Goal: Task Accomplishment & Management: Complete application form

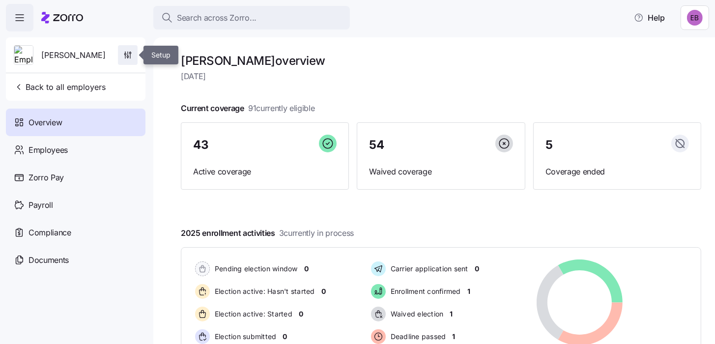
click at [128, 57] on icon "button" at bounding box center [127, 56] width 1 height 1
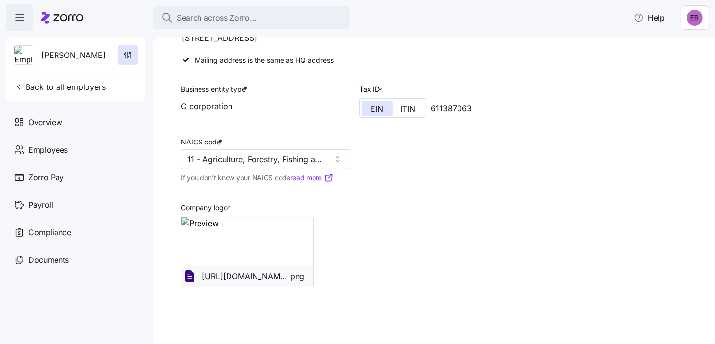
scroll to position [147, 0]
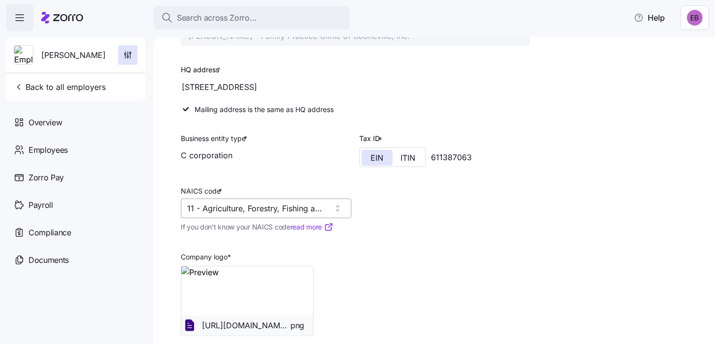
click at [303, 206] on input "11 - Agriculture, Forestry, Fishing and Hunting" at bounding box center [266, 209] width 171 height 20
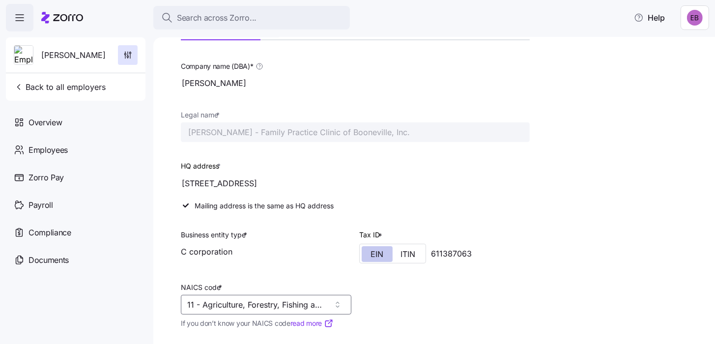
scroll to position [49, 0]
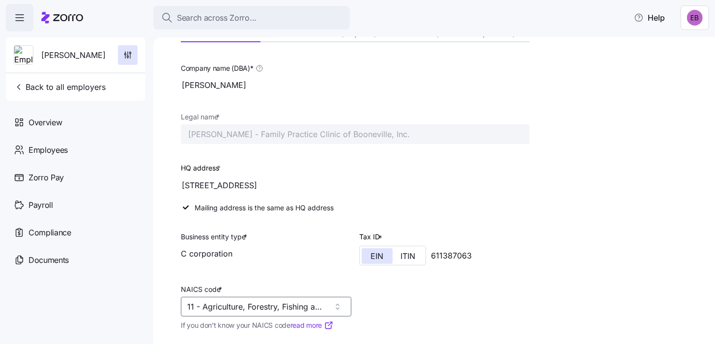
click at [221, 253] on div "C corporation" at bounding box center [266, 254] width 171 height 20
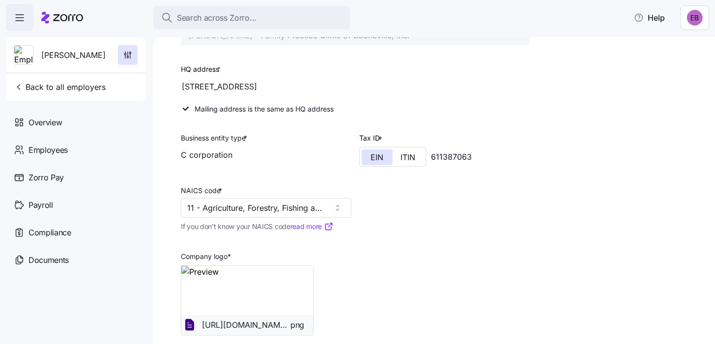
scroll to position [196, 0]
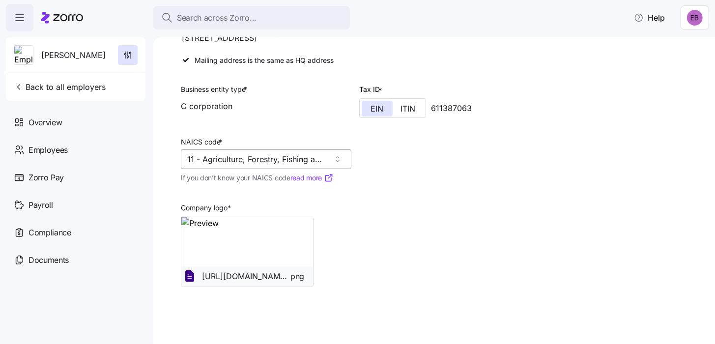
click at [337, 158] on input "11 - Agriculture, Forestry, Fishing and Hunting" at bounding box center [266, 159] width 171 height 20
click at [303, 157] on input "11 - Agriculture, Forestry, Fishing and Hunting" at bounding box center [266, 159] width 171 height 20
click at [300, 176] on link "read more" at bounding box center [312, 178] width 43 height 10
click at [264, 154] on input "11 - Agriculture, Forestry, Fishing and Hunting" at bounding box center [266, 159] width 171 height 20
click at [194, 157] on input "11 - Agriculture, Forestry, Fishing and Hunting" at bounding box center [266, 159] width 171 height 20
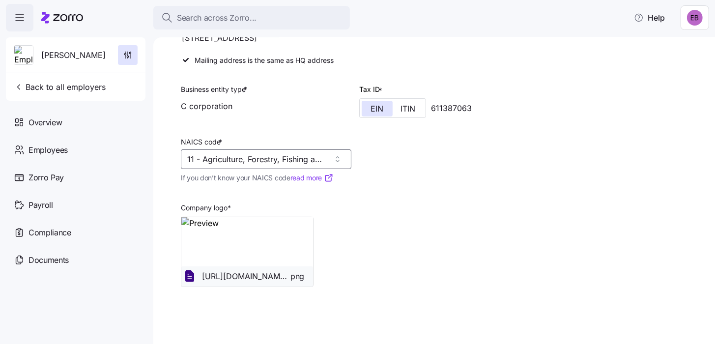
click at [219, 138] on span "*" at bounding box center [220, 142] width 3 height 8
click at [218, 149] on input "11 - Agriculture, Forestry, Fishing and Hunting" at bounding box center [266, 159] width 171 height 20
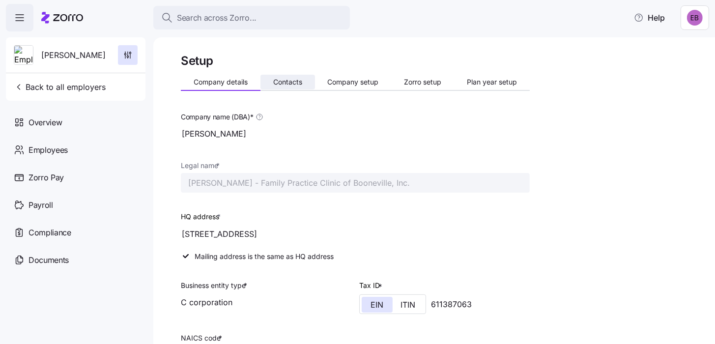
click at [279, 83] on span "Contacts" at bounding box center [287, 82] width 29 height 7
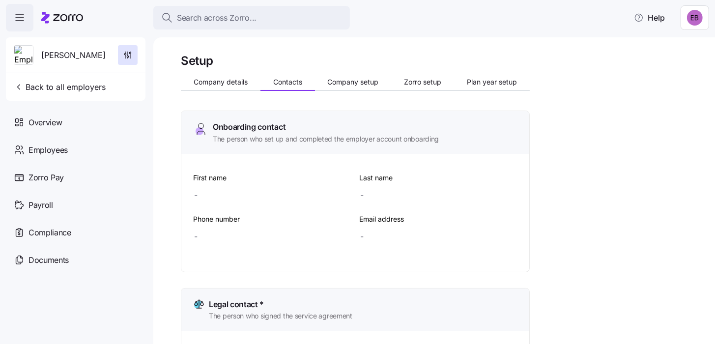
type input "Lori"
type input "Koretski"
type input "Lori_Koretski@yahoo.com"
type input "Lori"
type input "Koretski"
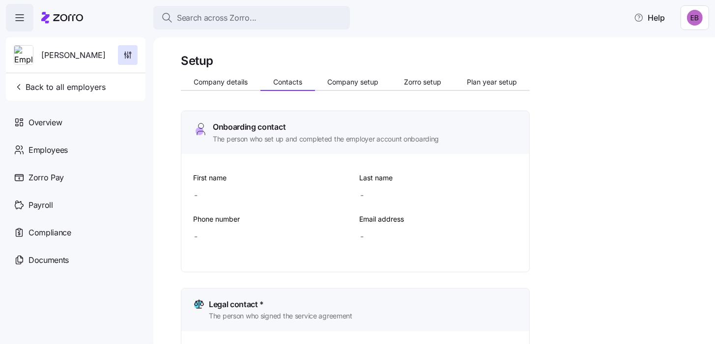
type input "Lori_Koretski@yahoo.com"
type input "Lori"
type input "Koretski"
type input "Lori_Koretski@yahoo.com"
type input "Lori"
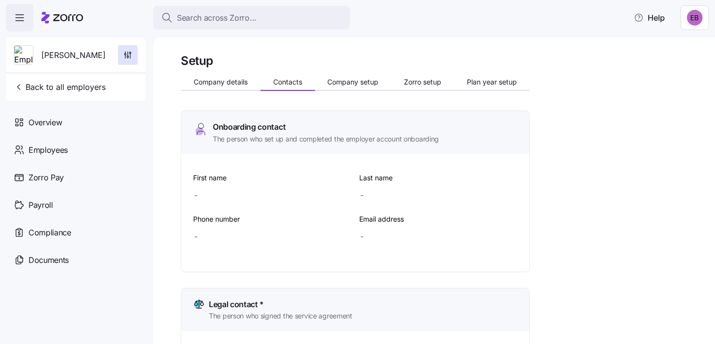
type input "Koretski"
type input "Lori_Koretski@yahoo.com"
type input "(859) 979-1863"
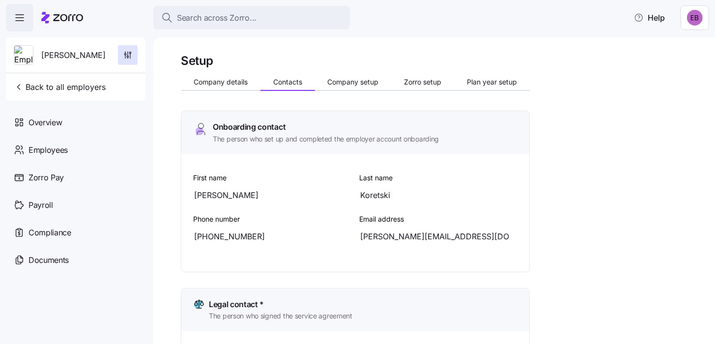
type input "(859) 979-1863"
click at [339, 82] on span "Company setup" at bounding box center [352, 82] width 51 height 7
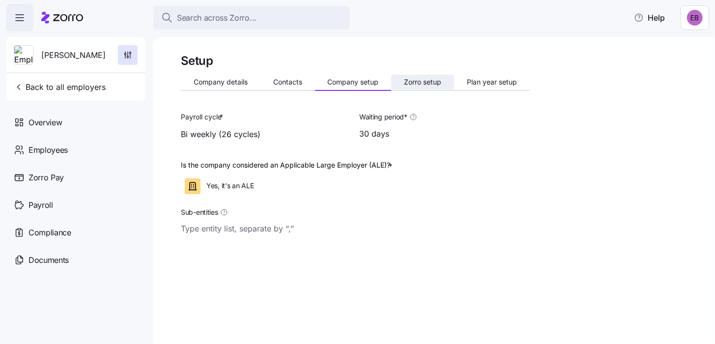
click at [419, 85] on span "Zorro setup" at bounding box center [422, 82] width 37 height 7
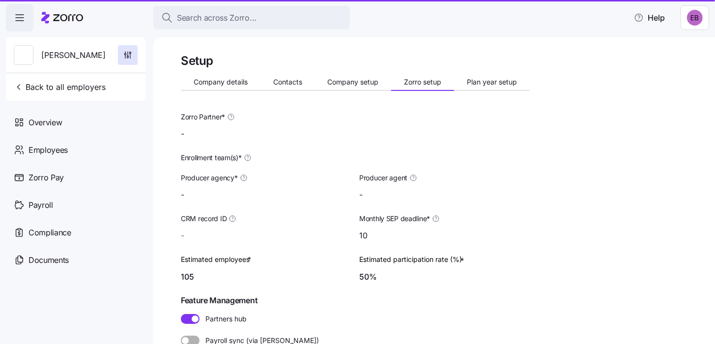
type input "Zorro"
type input "Binzer Benefit Group"
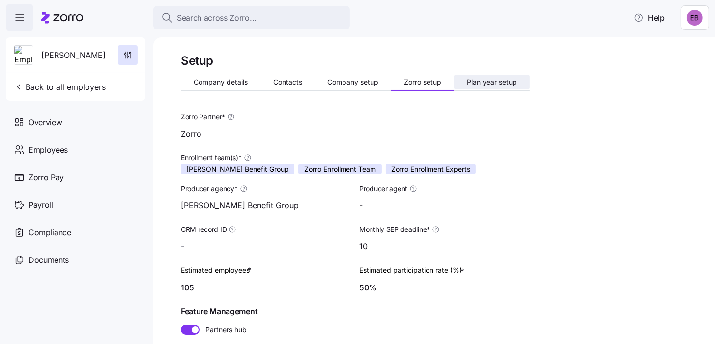
click at [472, 82] on span "Plan year setup" at bounding box center [492, 82] width 50 height 7
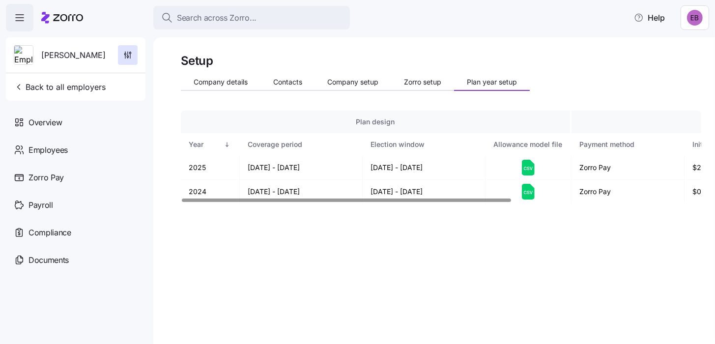
click at [325, 199] on div at bounding box center [346, 200] width 329 height 3
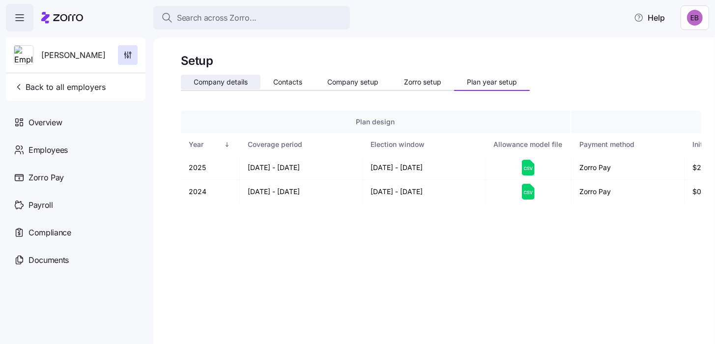
click at [216, 83] on span "Company details" at bounding box center [221, 82] width 54 height 7
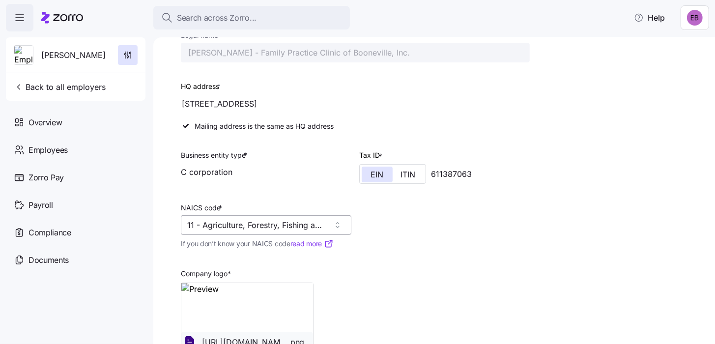
scroll to position [148, 0]
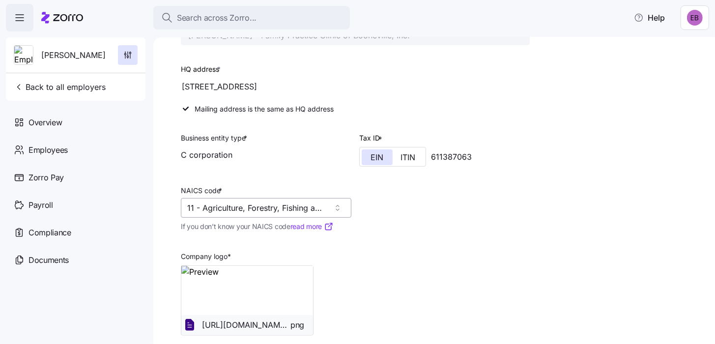
click at [185, 207] on input "11 - Agriculture, Forestry, Fishing and Hunting" at bounding box center [266, 208] width 171 height 20
click at [336, 206] on input "11 - Agriculture, Forestry, Fishing and Hunting" at bounding box center [266, 208] width 171 height 20
click at [321, 205] on input "11 - Agriculture, Forestry, Fishing and Hunting" at bounding box center [266, 208] width 171 height 20
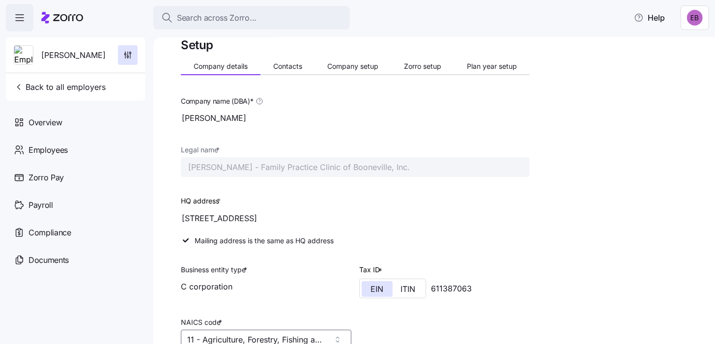
scroll to position [0, 0]
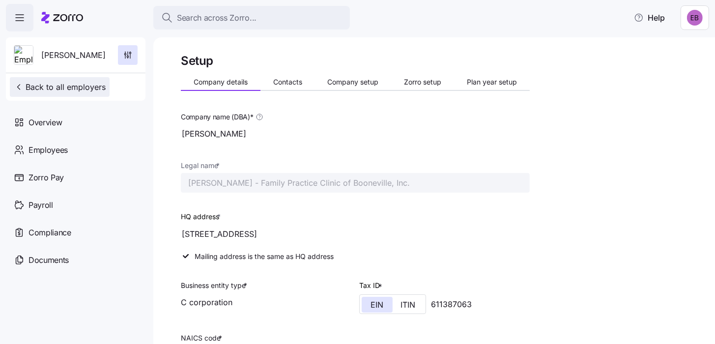
click at [95, 88] on span "Back to all employers" at bounding box center [60, 87] width 92 height 12
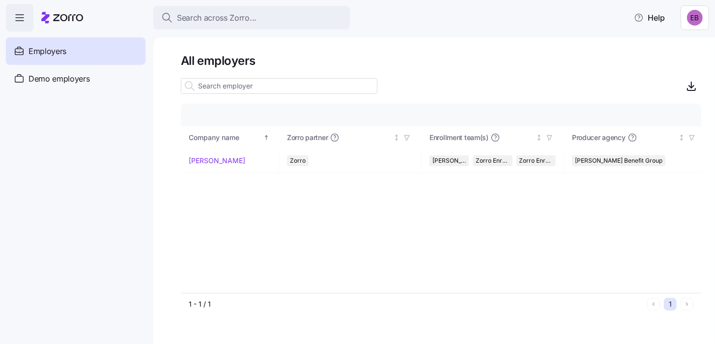
click at [38, 53] on span "Employers" at bounding box center [48, 51] width 38 height 12
click at [196, 161] on link "Kim Cox" at bounding box center [217, 161] width 57 height 10
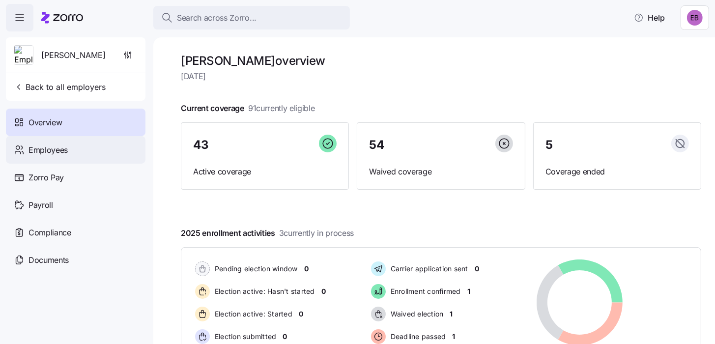
click at [65, 149] on span "Employees" at bounding box center [48, 150] width 39 height 12
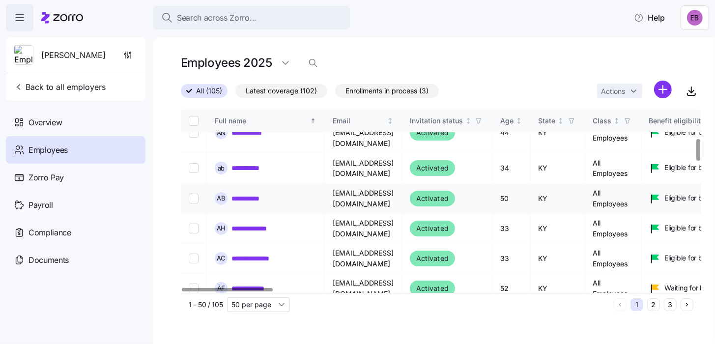
scroll to position [245, 0]
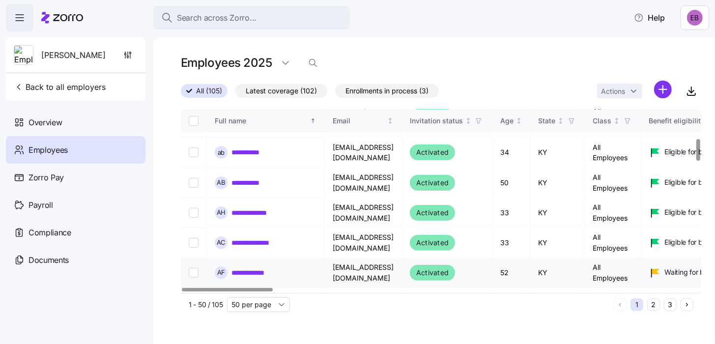
click at [256, 268] on link "**********" at bounding box center [255, 273] width 47 height 10
